Goal: Task Accomplishment & Management: Manage account settings

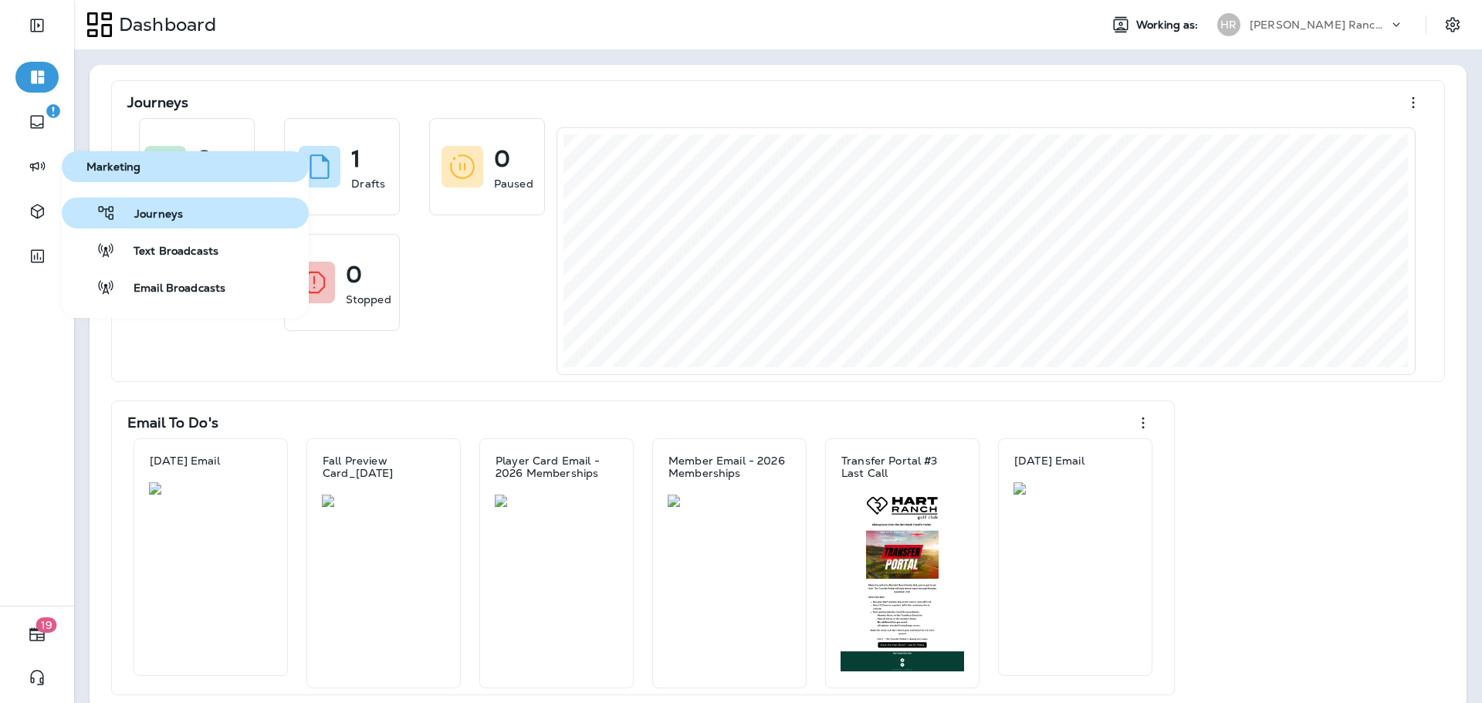
click at [141, 208] on span "Journeys" at bounding box center [149, 215] width 67 height 15
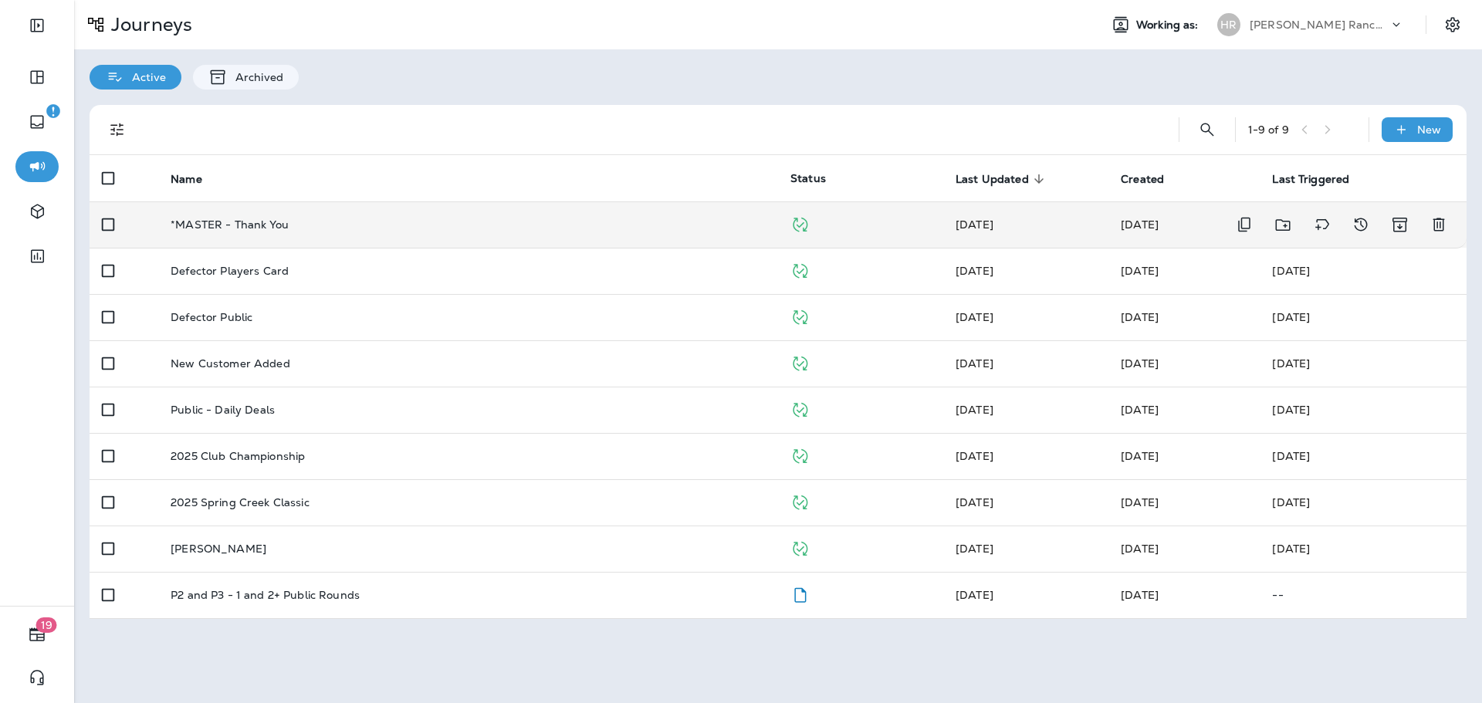
click at [318, 227] on div "*MASTER - Thank You" at bounding box center [468, 224] width 595 height 12
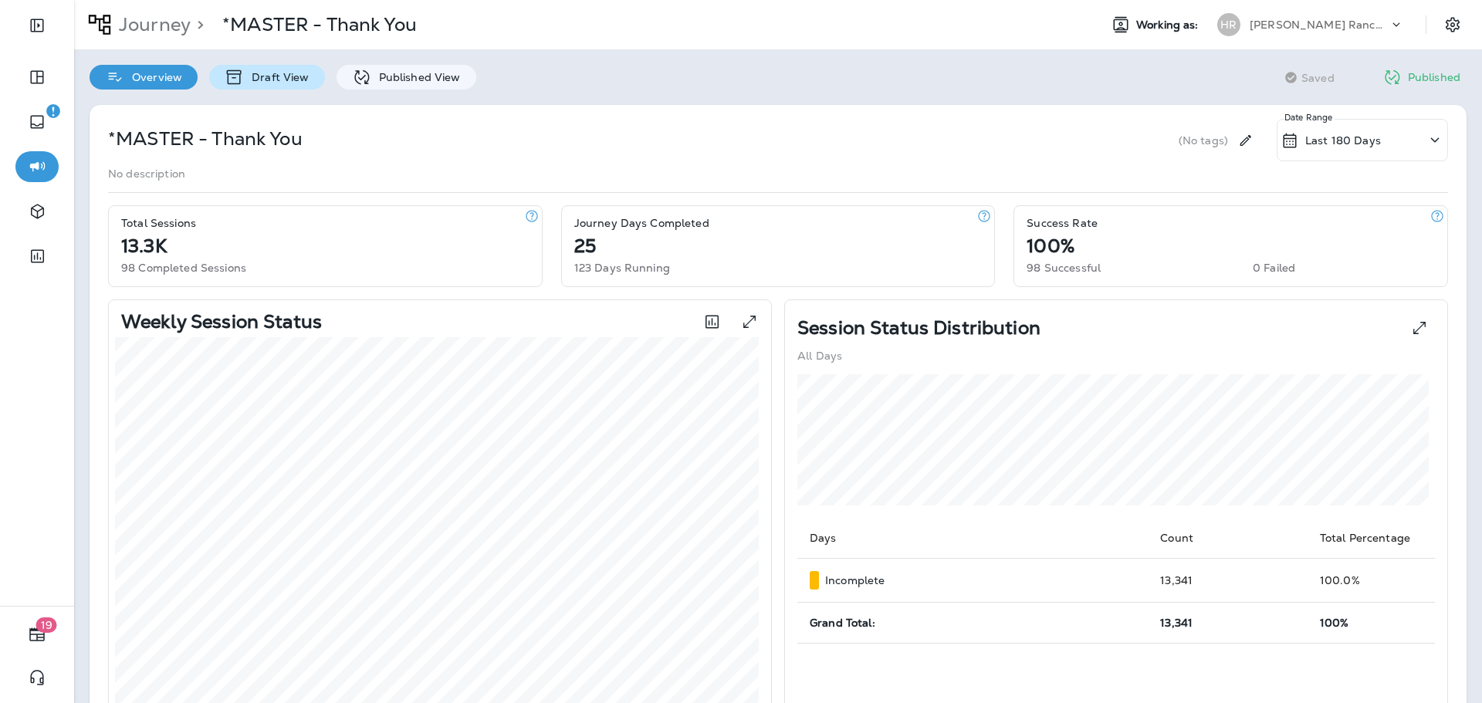
click at [293, 71] on p "Draft View" at bounding box center [276, 77] width 65 height 12
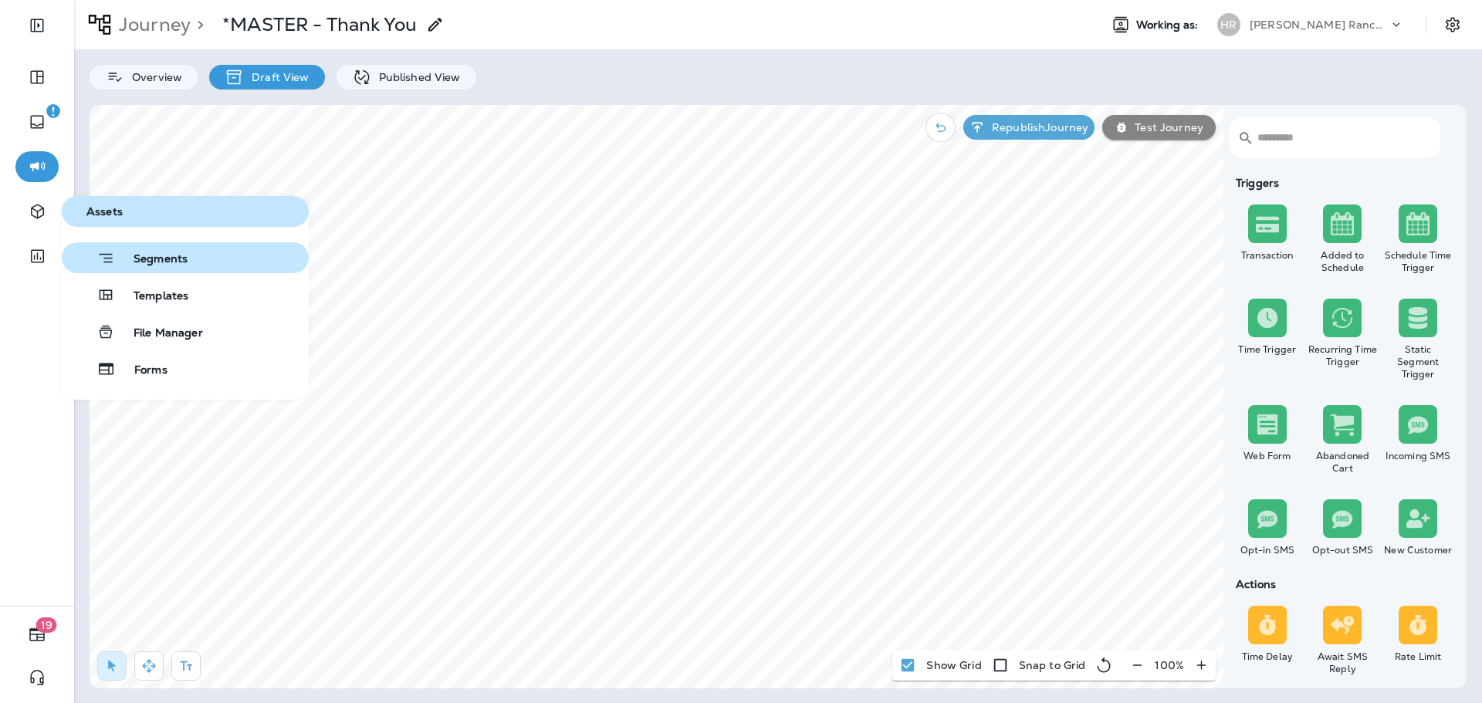
click at [180, 256] on span "Segments" at bounding box center [151, 259] width 73 height 15
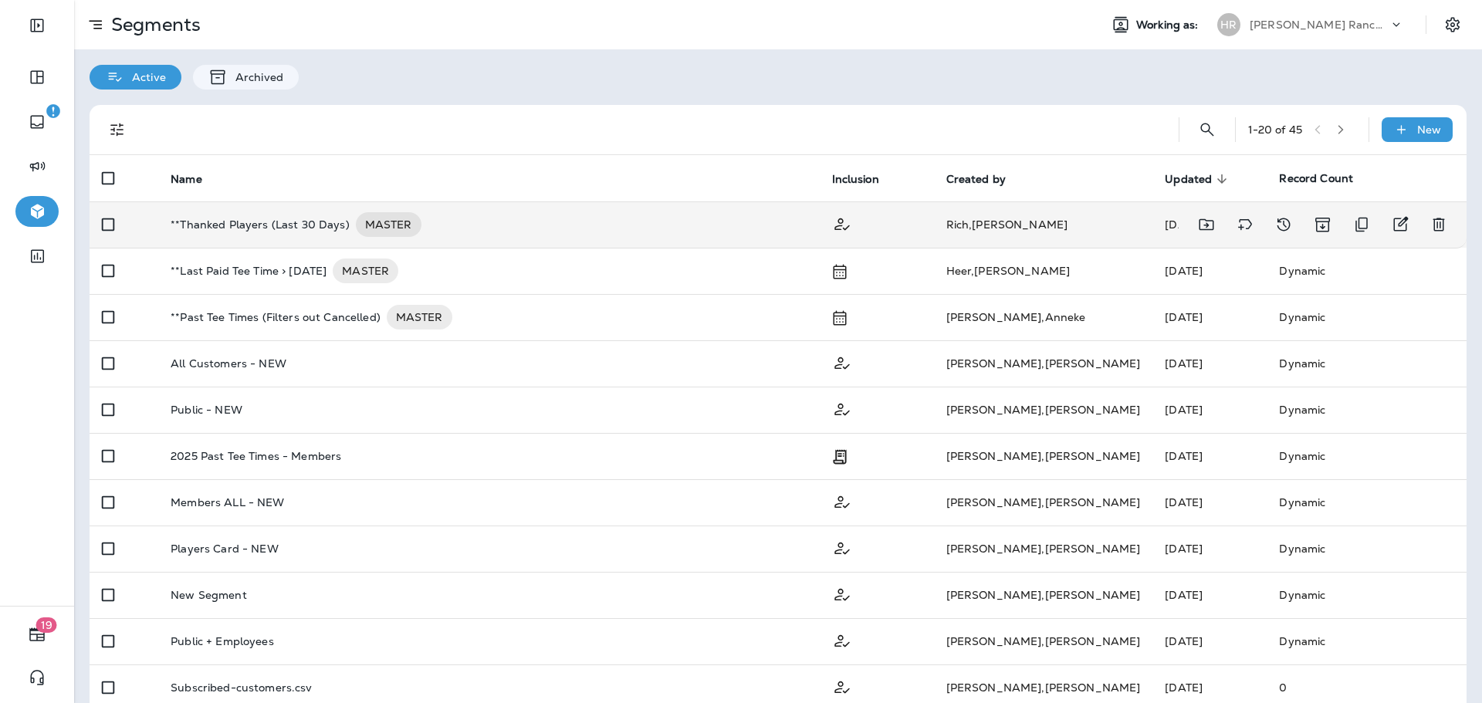
click at [502, 222] on div "**Thanked Players (Last 30 Days) MASTER" at bounding box center [489, 224] width 636 height 25
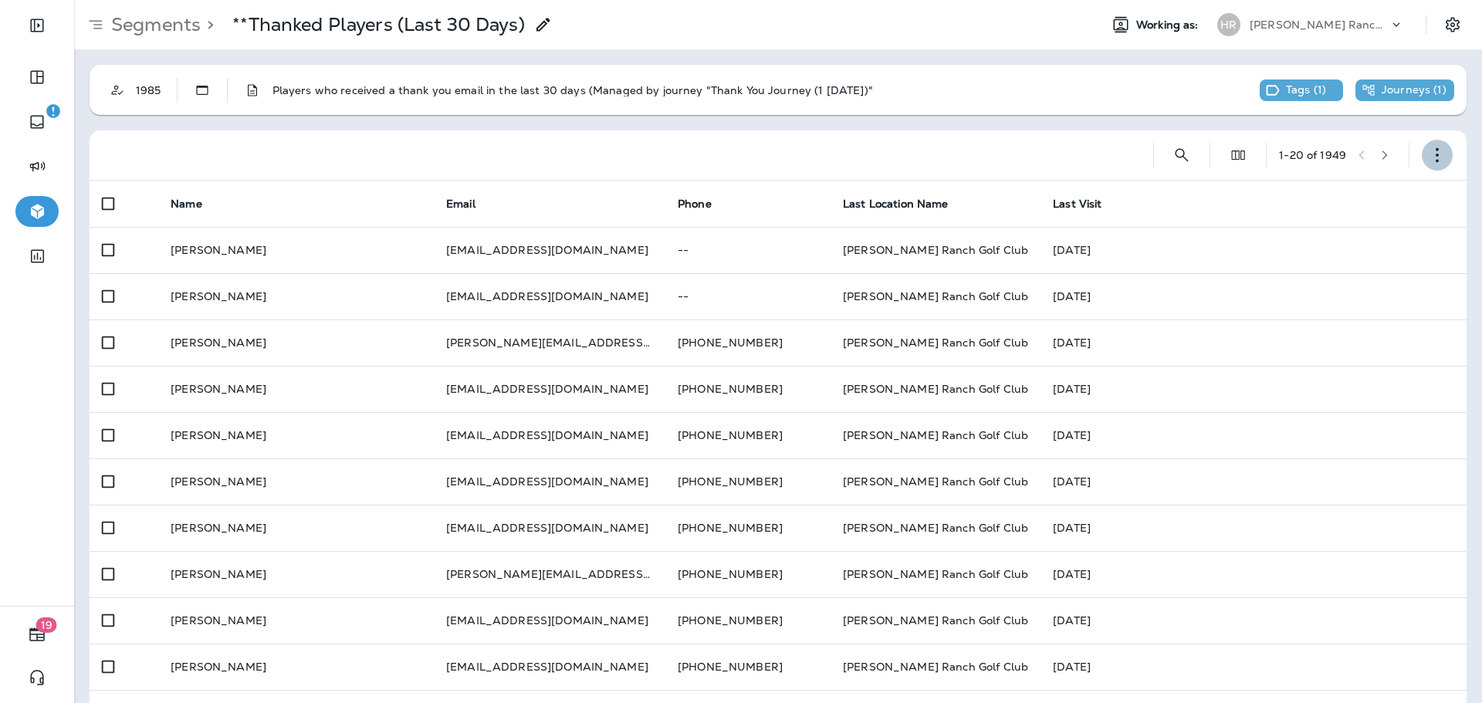
click at [1429, 155] on icon "button" at bounding box center [1436, 154] width 15 height 15
click at [1051, 145] on div at bounding box center [615, 154] width 1027 height 49
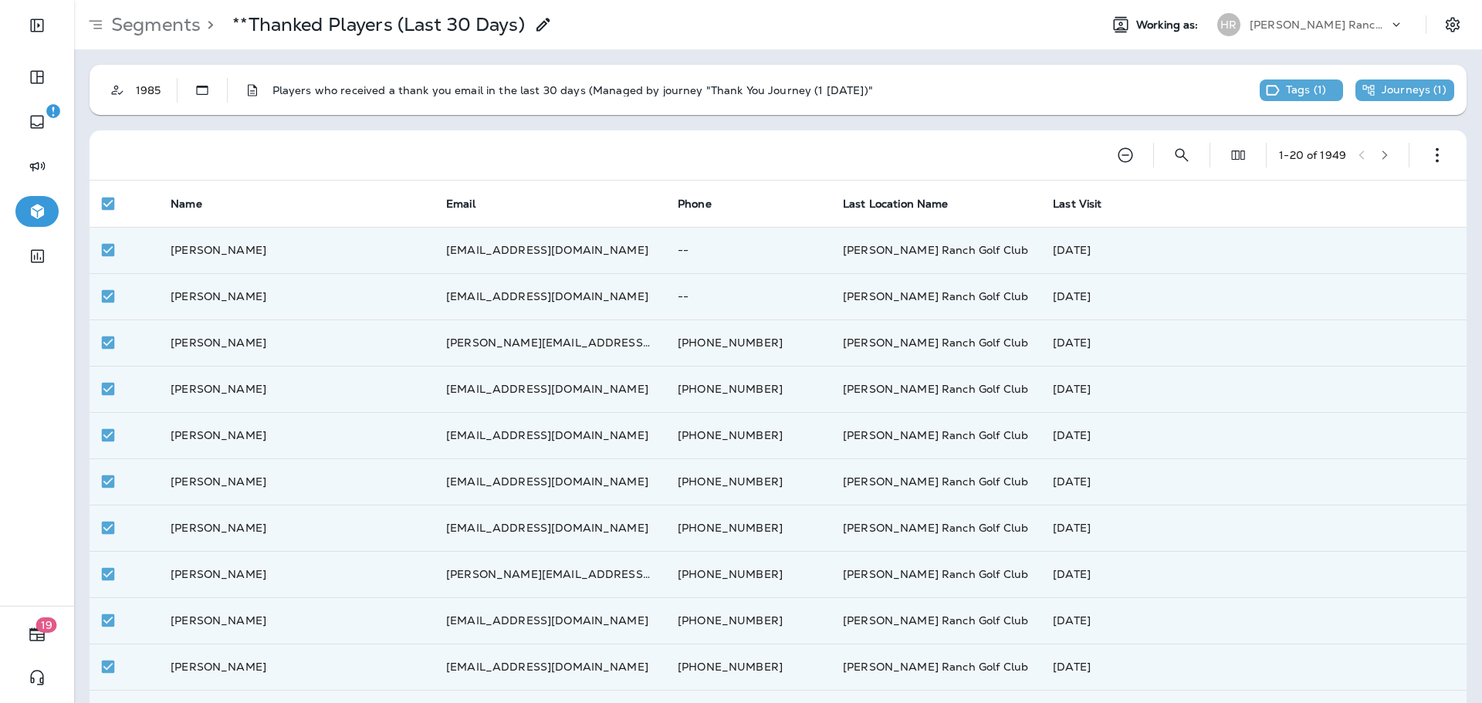
click at [924, 165] on div at bounding box center [600, 154] width 996 height 49
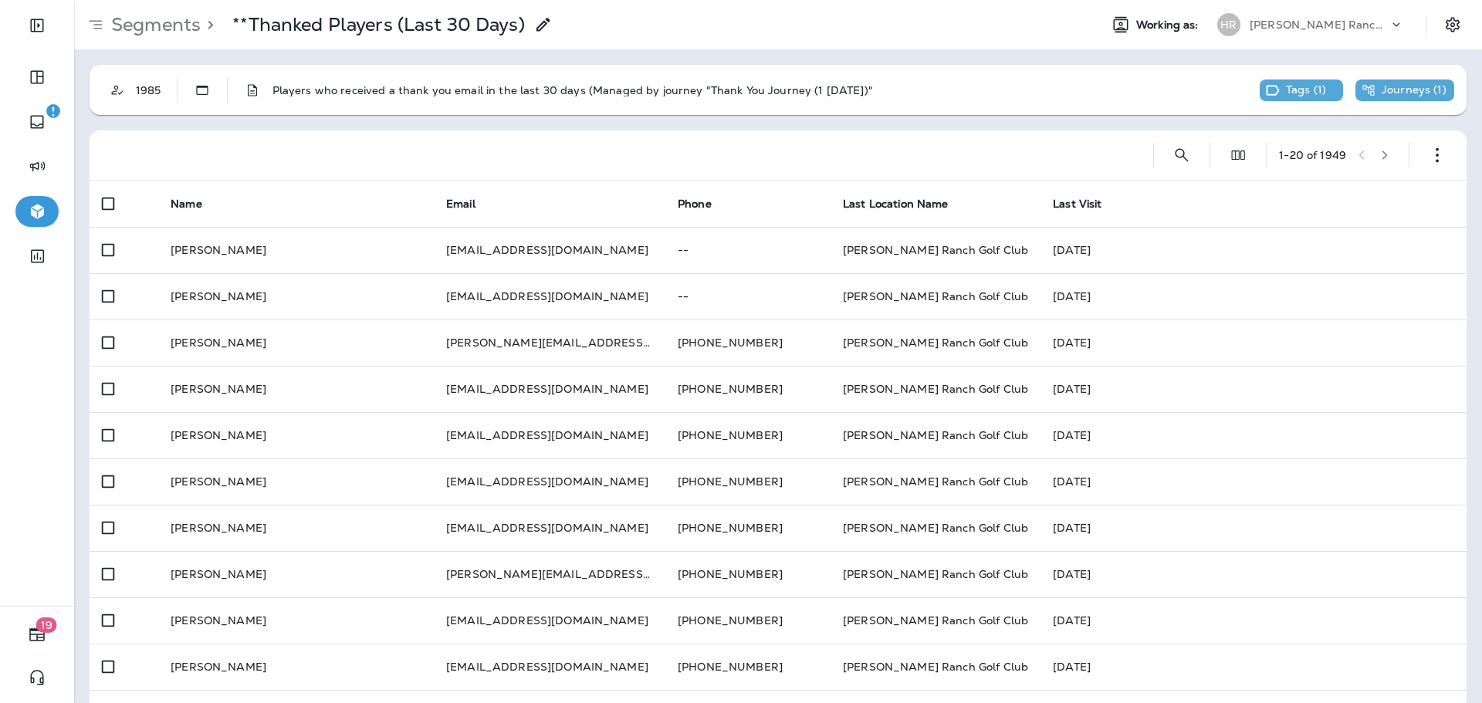
click at [1010, 147] on div at bounding box center [615, 154] width 1027 height 49
click at [1436, 155] on use "button" at bounding box center [1437, 155] width 3 height 15
click at [489, 165] on div at bounding box center [615, 154] width 1027 height 49
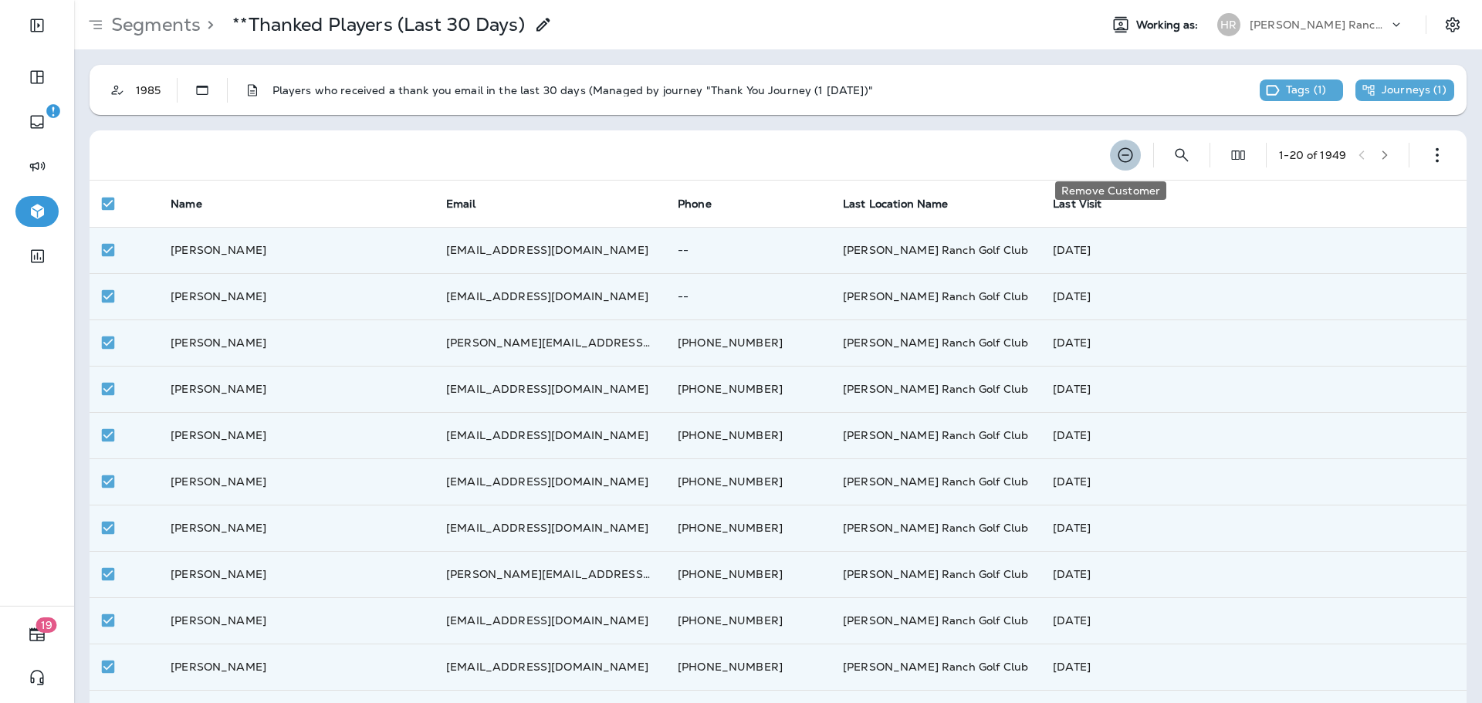
click at [1116, 154] on icon "Remove Customer" at bounding box center [1125, 155] width 19 height 19
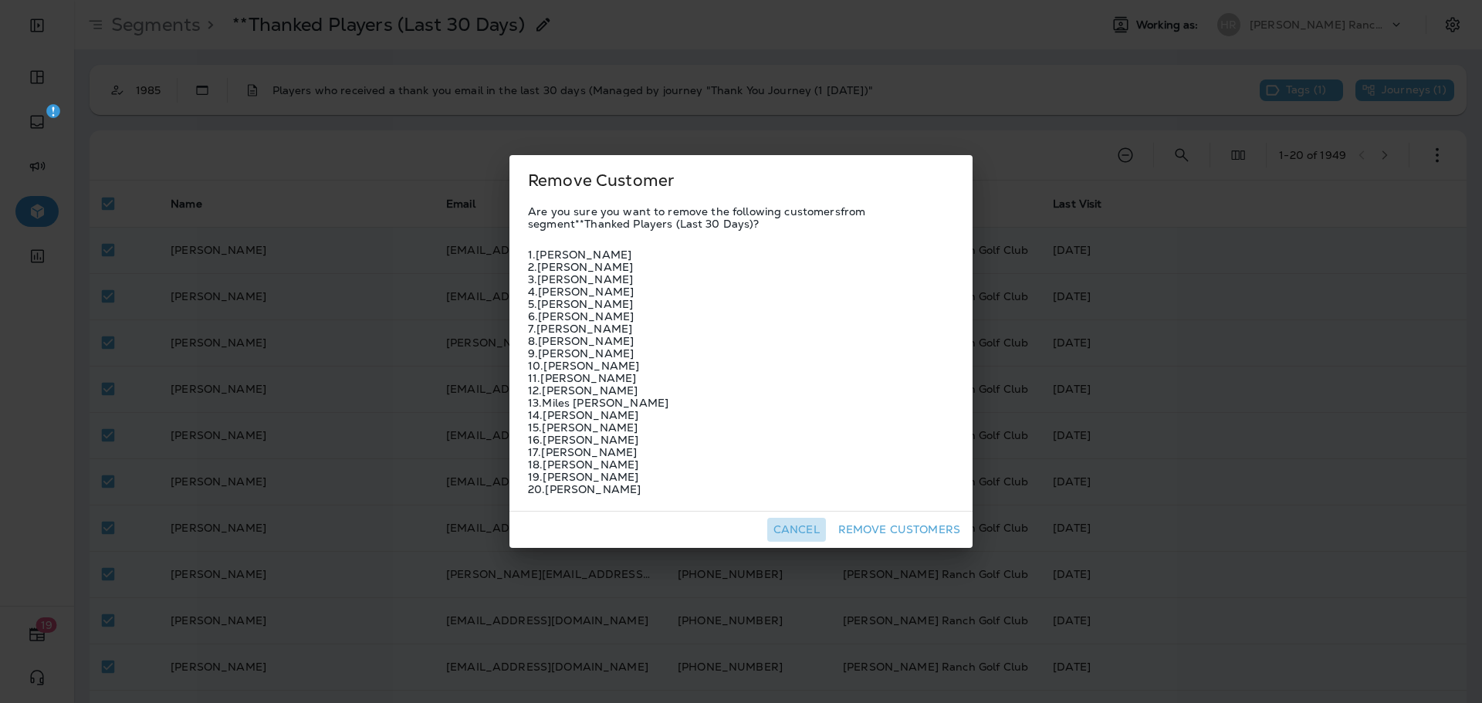
click at [803, 534] on button "Cancel" at bounding box center [796, 530] width 59 height 24
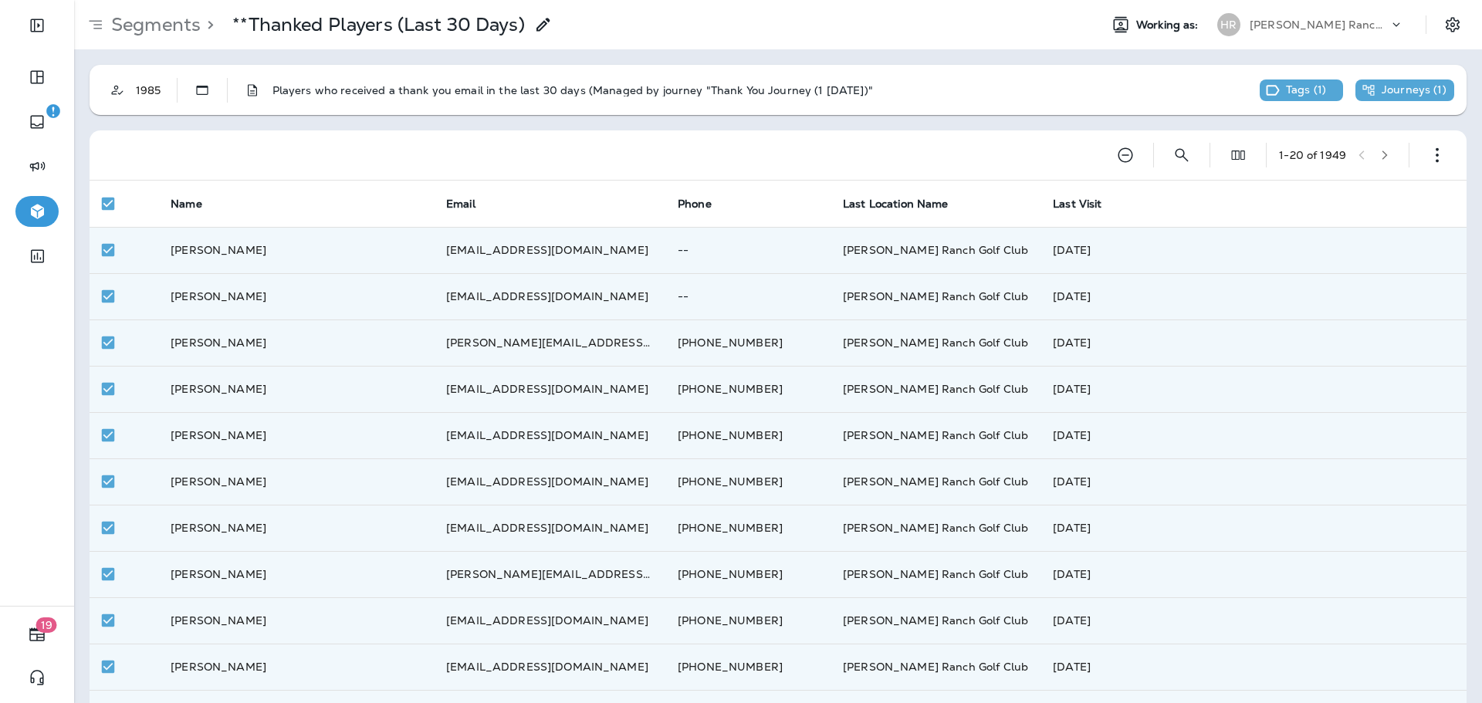
click at [641, 146] on div at bounding box center [600, 154] width 996 height 49
click at [1429, 154] on icon "button" at bounding box center [1436, 154] width 15 height 15
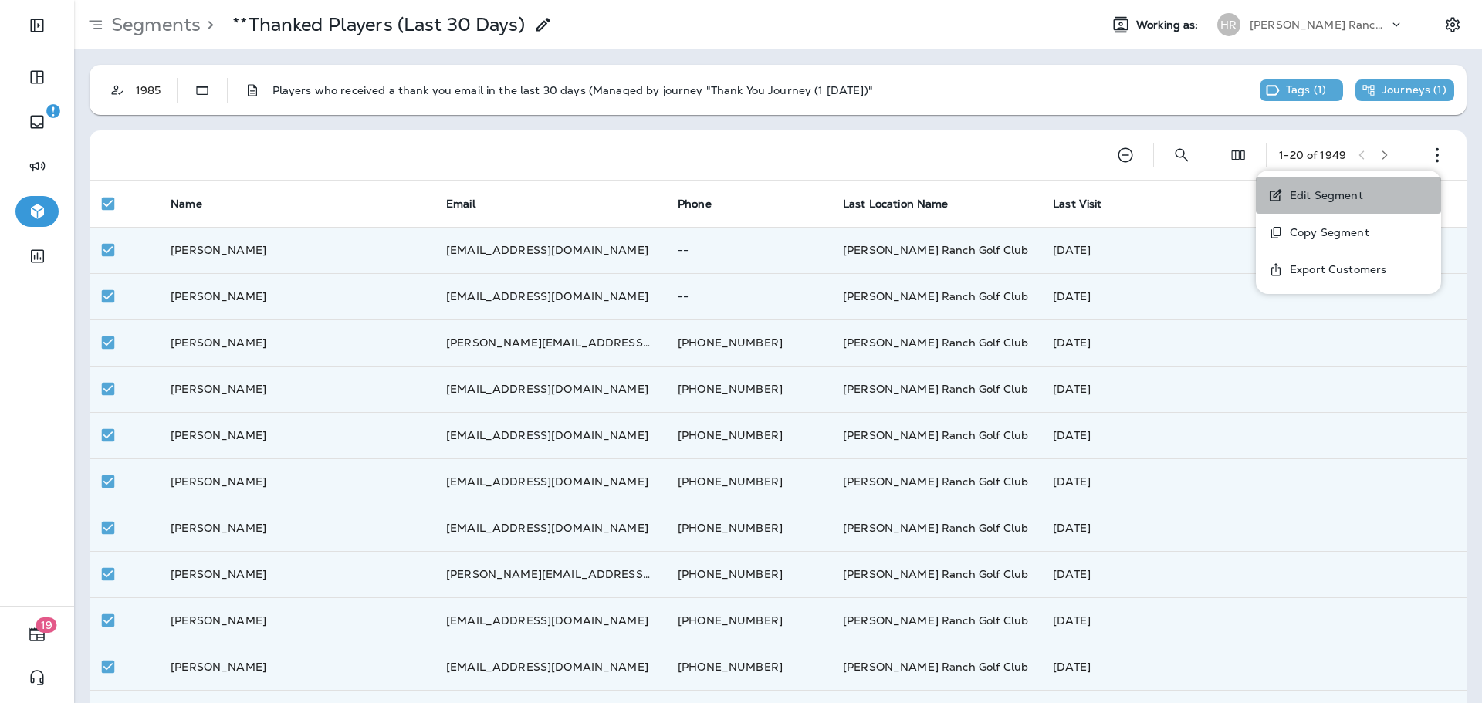
click at [1339, 194] on p "Edit Segment" at bounding box center [1323, 195] width 79 height 12
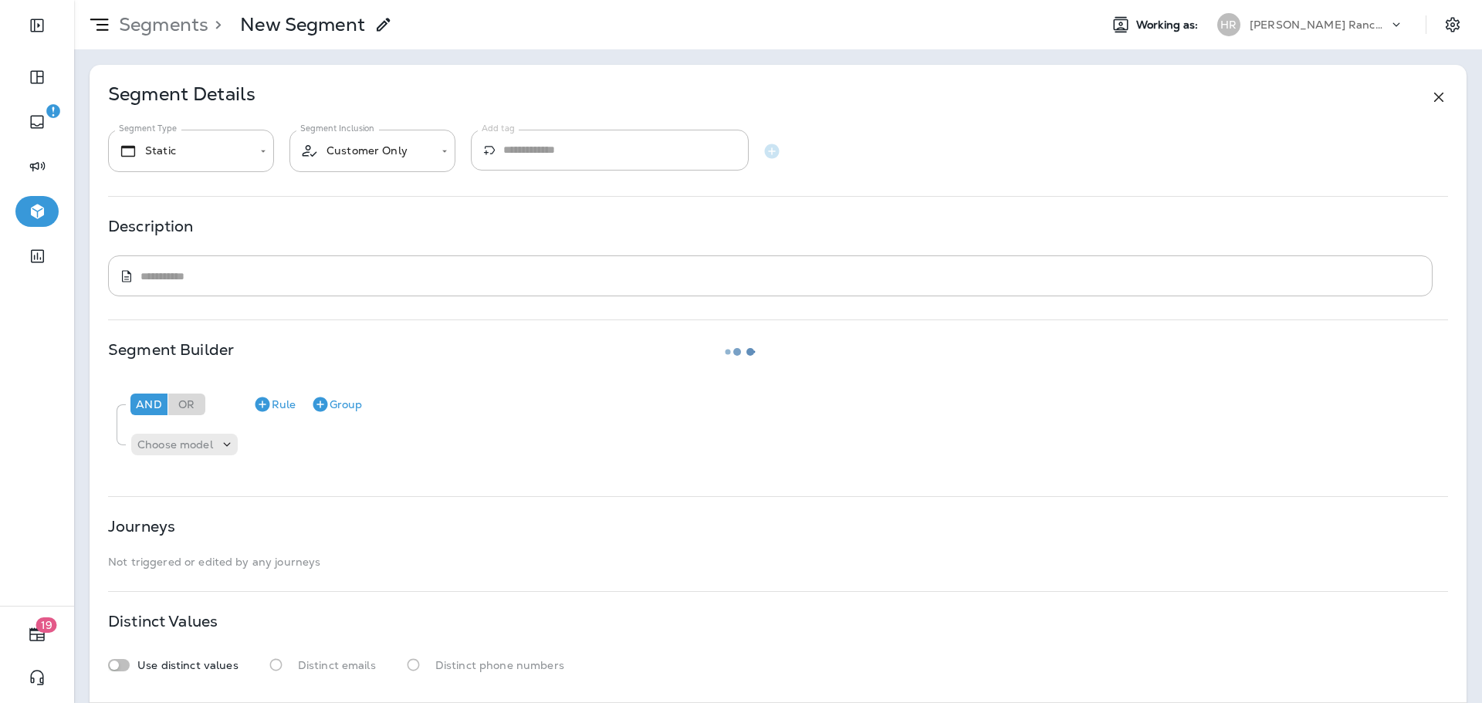
type textarea "**********"
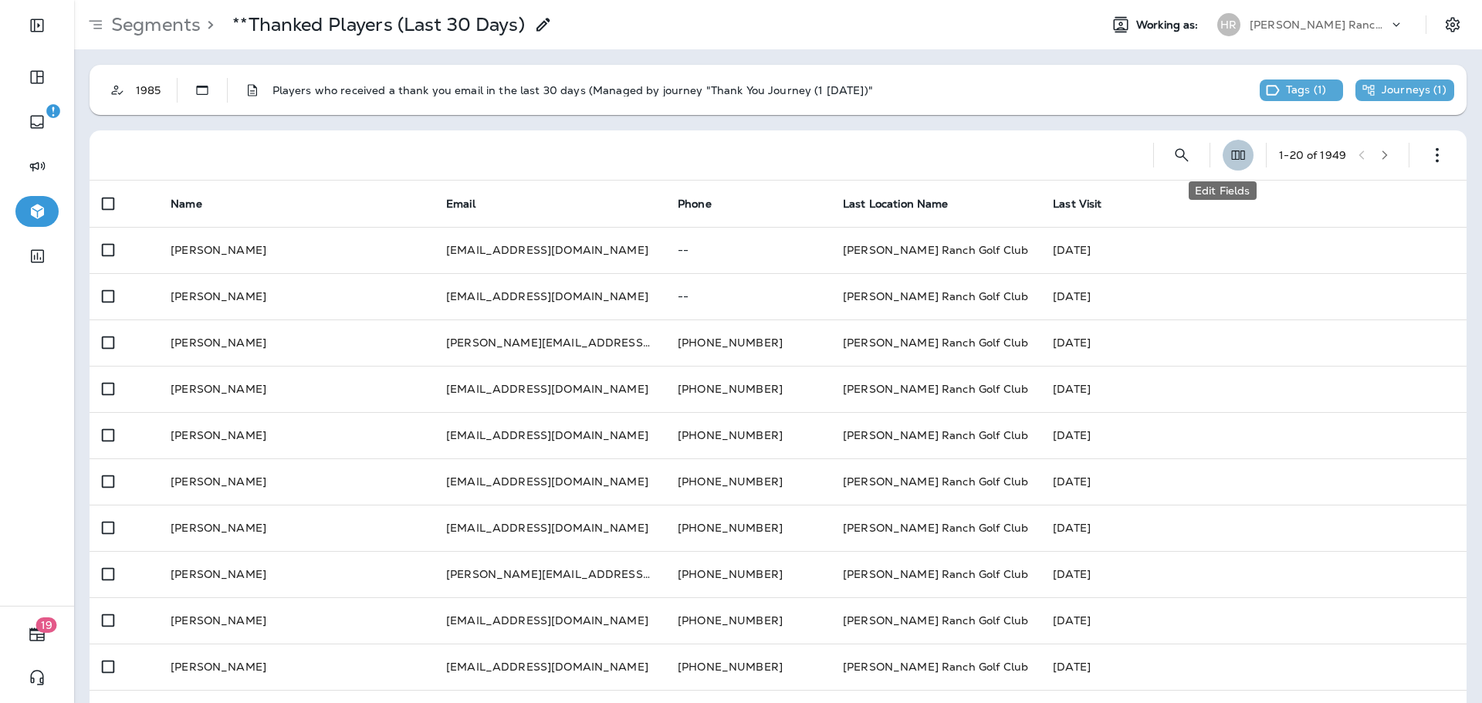
click at [1230, 154] on icon "Edit Fields" at bounding box center [1237, 154] width 15 height 15
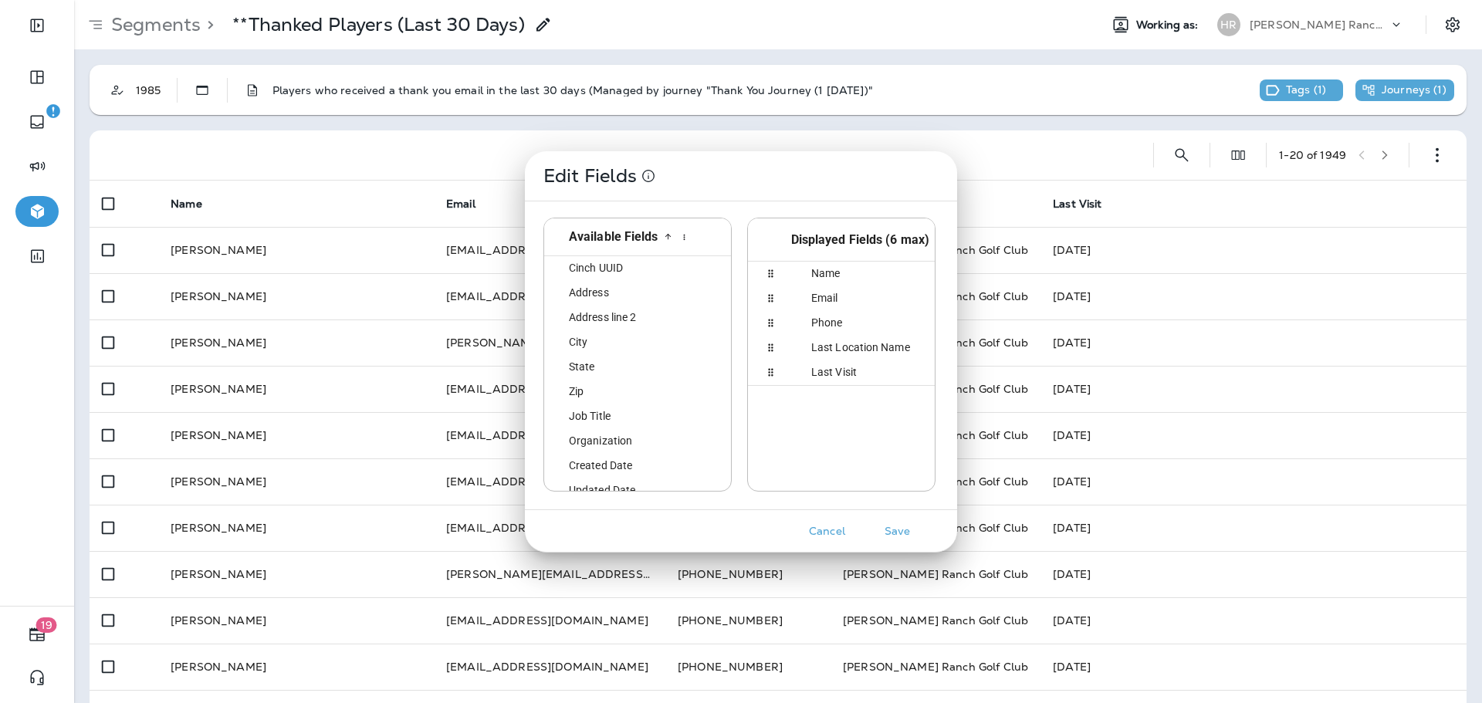
click at [1054, 152] on div "Edit Fields Available Fields id Cinch UUID id Address address1 Address line 2 a…" at bounding box center [741, 351] width 1482 height 703
click at [818, 531] on button "Cancel" at bounding box center [827, 531] width 58 height 24
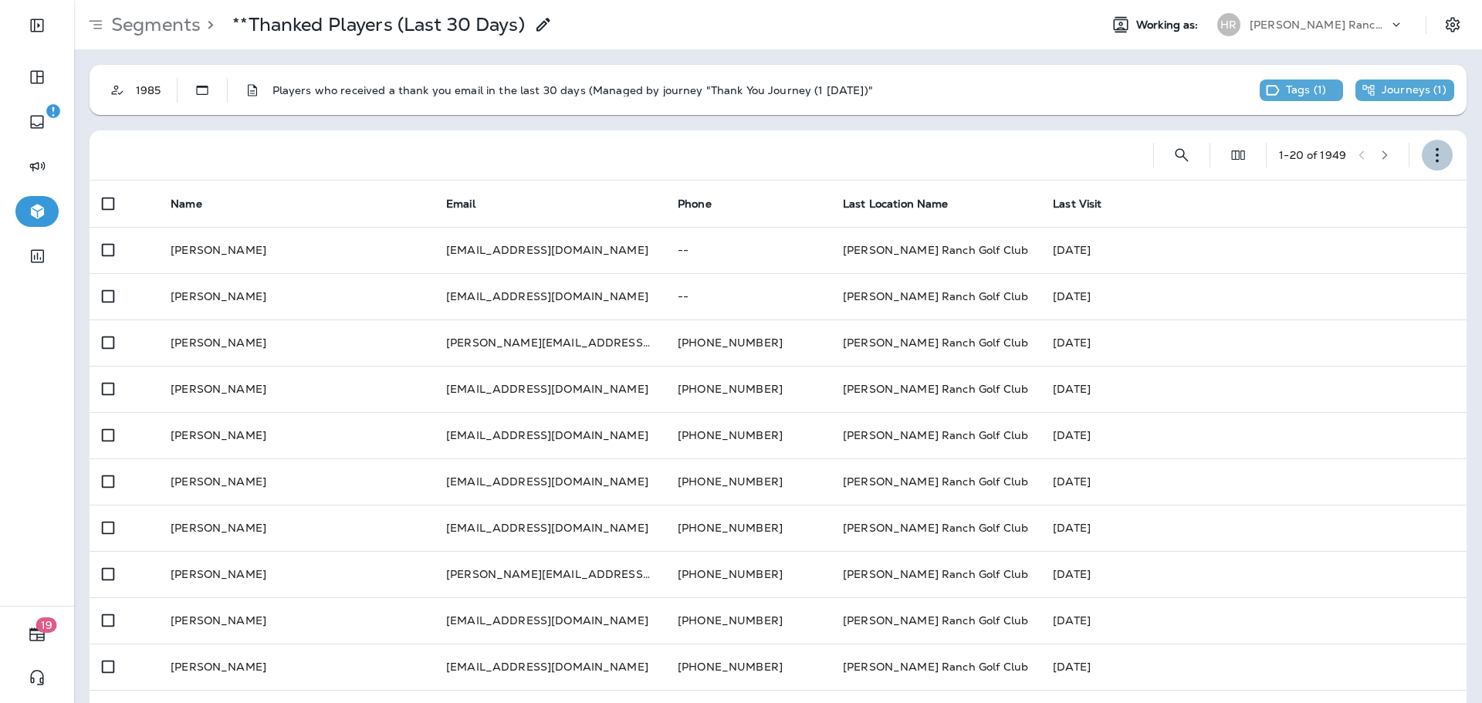
click at [1431, 154] on icon "button" at bounding box center [1436, 154] width 15 height 15
click at [151, 90] on div "1985" at bounding box center [155, 90] width 44 height 12
click at [1429, 151] on icon "button" at bounding box center [1436, 154] width 15 height 15
click at [842, 166] on div at bounding box center [615, 154] width 1027 height 49
click at [424, 151] on div at bounding box center [615, 154] width 1027 height 49
